Goal: Task Accomplishment & Management: Use online tool/utility

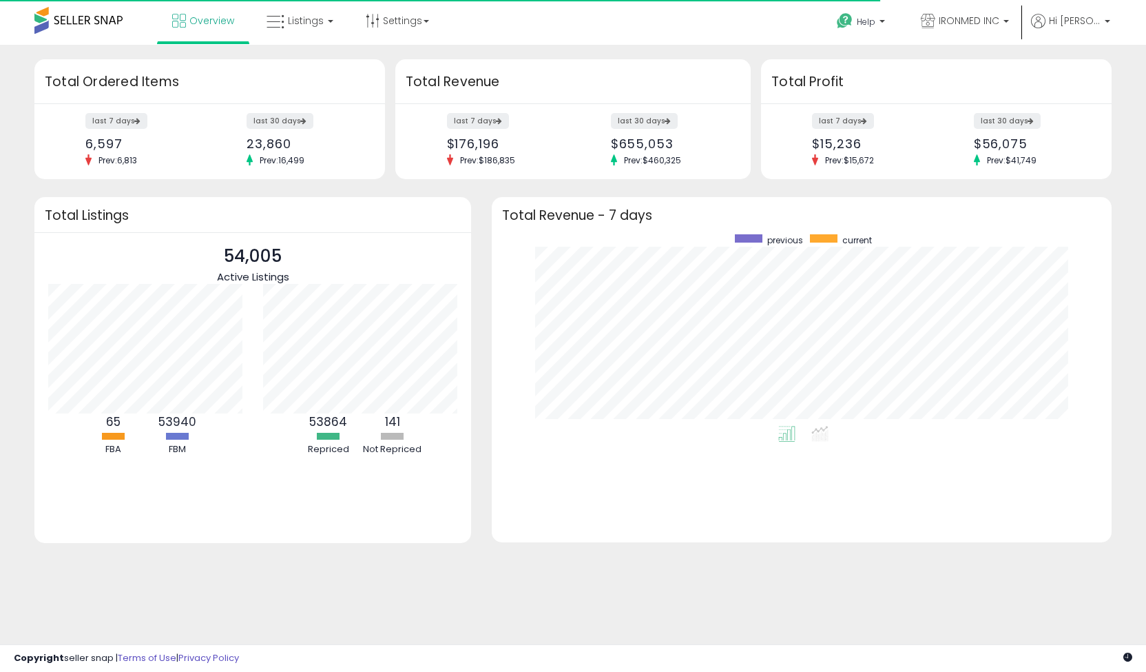
scroll to position [191, 592]
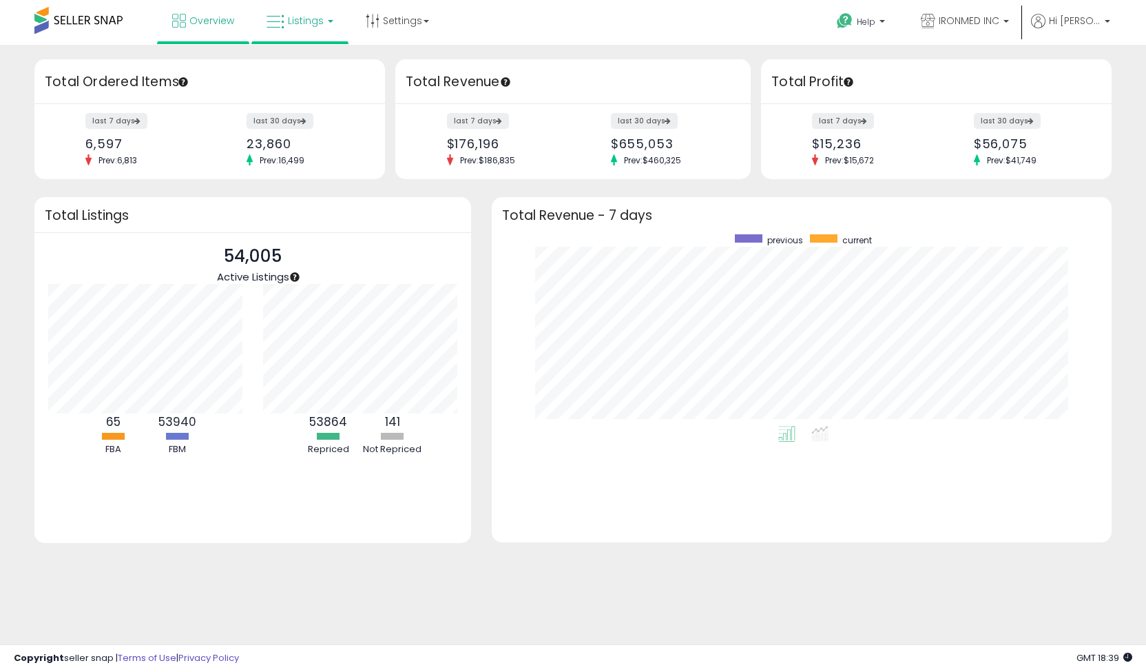
click at [291, 19] on span "Listings" at bounding box center [306, 21] width 36 height 14
click at [317, 67] on icon at bounding box center [310, 68] width 60 height 18
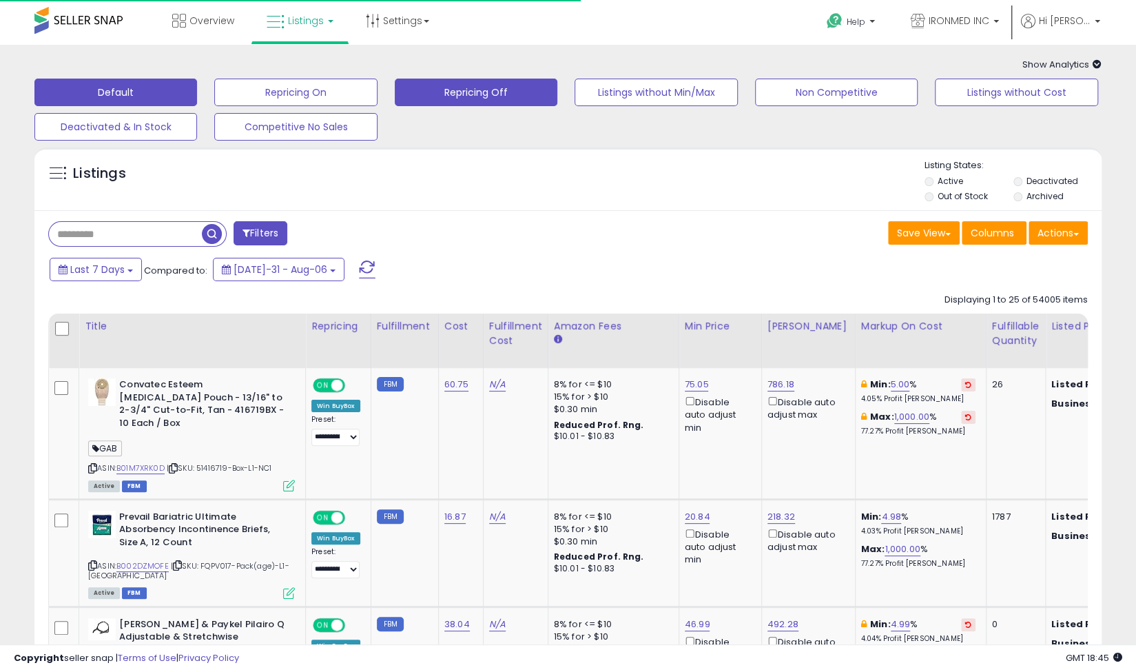
click at [377, 97] on button "Repricing Off" at bounding box center [295, 93] width 163 height 28
